Goal: Task Accomplishment & Management: Manage account settings

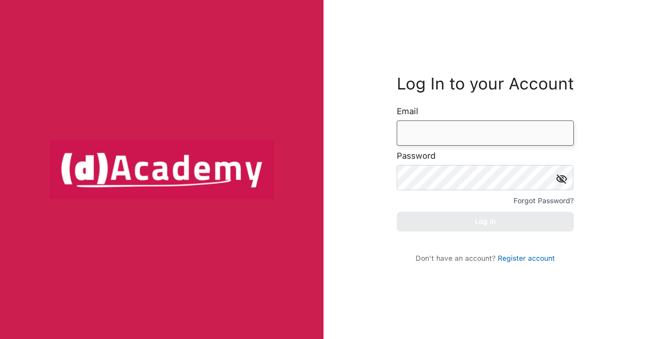
click at [438, 134] on input "email" at bounding box center [485, 132] width 177 height 25
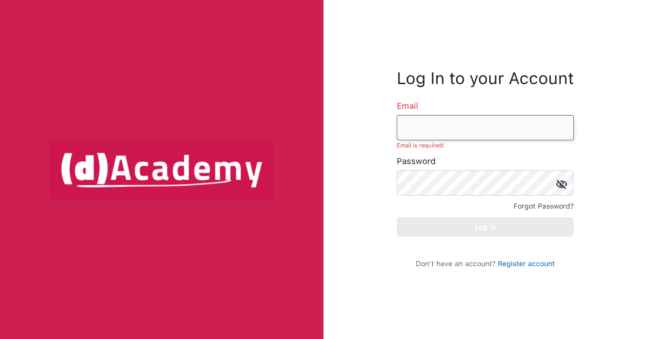
click at [418, 126] on input "email" at bounding box center [485, 127] width 177 height 25
type input "**********"
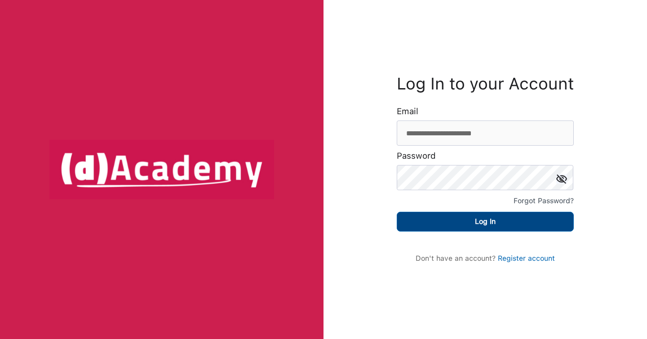
click at [472, 220] on button "Log In" at bounding box center [485, 222] width 177 height 20
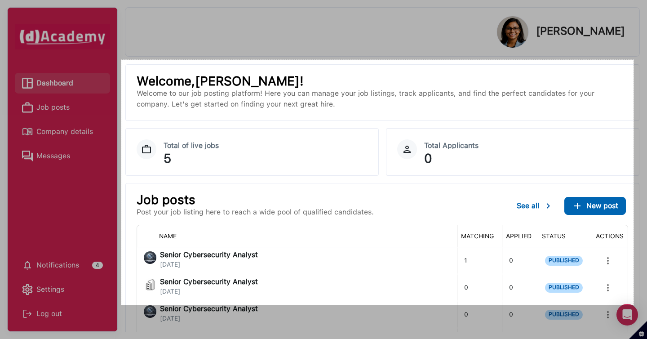
drag, startPoint x: 121, startPoint y: 60, endPoint x: 632, endPoint y: 305, distance: 566.8
click at [634, 305] on div "1140 X 545" at bounding box center [323, 169] width 647 height 339
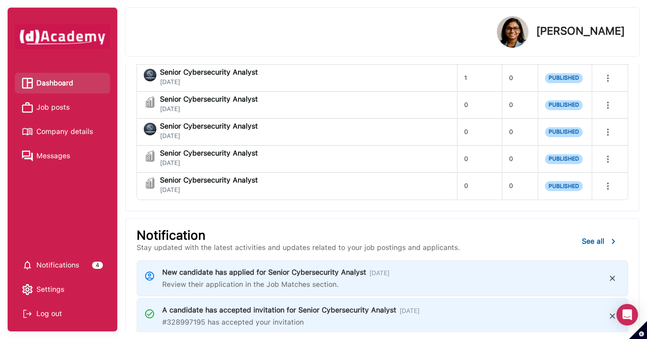
scroll to position [125, 0]
